Goal: Transaction & Acquisition: Purchase product/service

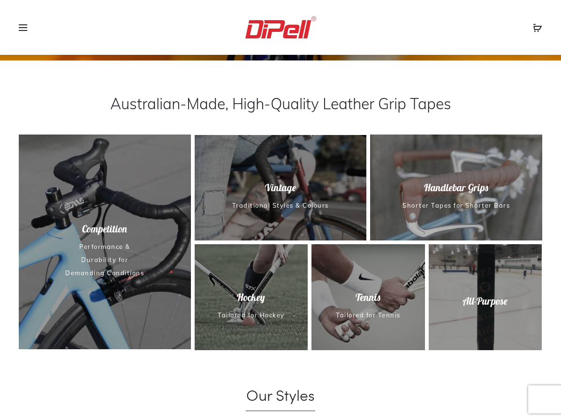
scroll to position [375, 0]
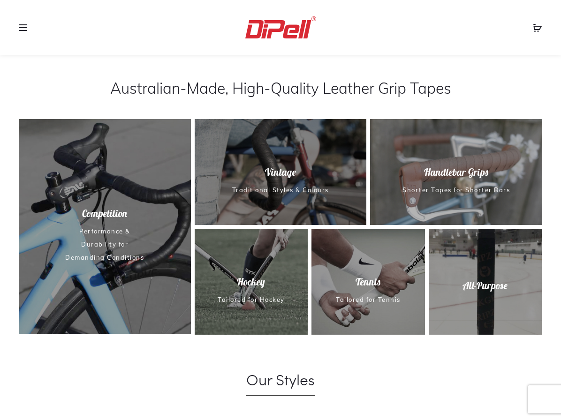
click at [267, 171] on span "Vintage" at bounding box center [281, 172] width 176 height 13
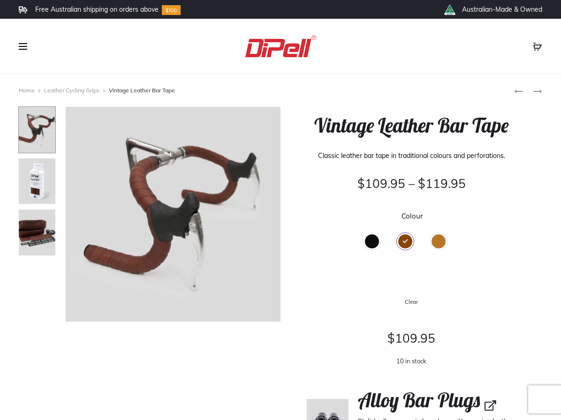
click at [439, 249] on div "Tan" at bounding box center [439, 242] width 14 height 14
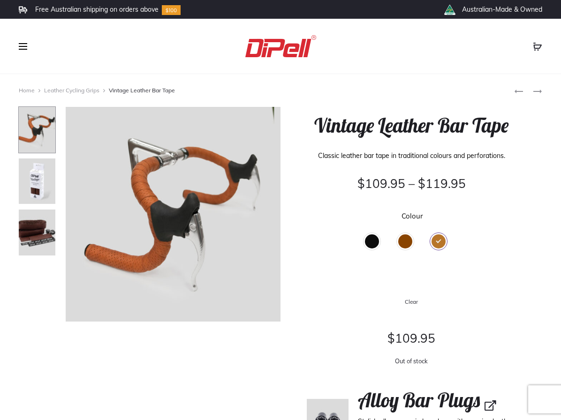
click at [408, 249] on div "Brown" at bounding box center [405, 242] width 14 height 14
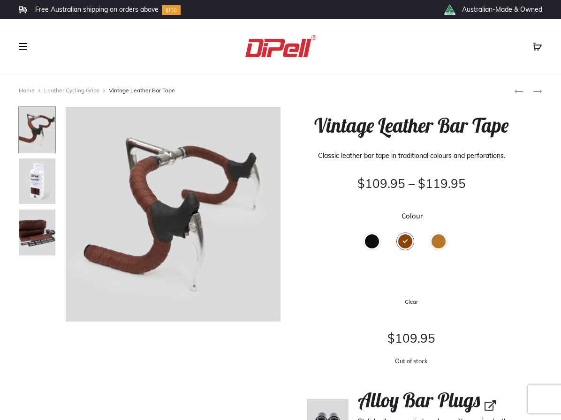
click at [371, 249] on div "Black" at bounding box center [372, 242] width 14 height 14
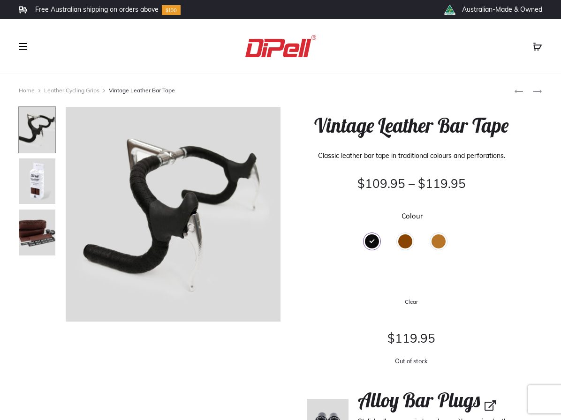
click at [412, 249] on div "Brown" at bounding box center [405, 242] width 14 height 14
